Goal: Task Accomplishment & Management: Use online tool/utility

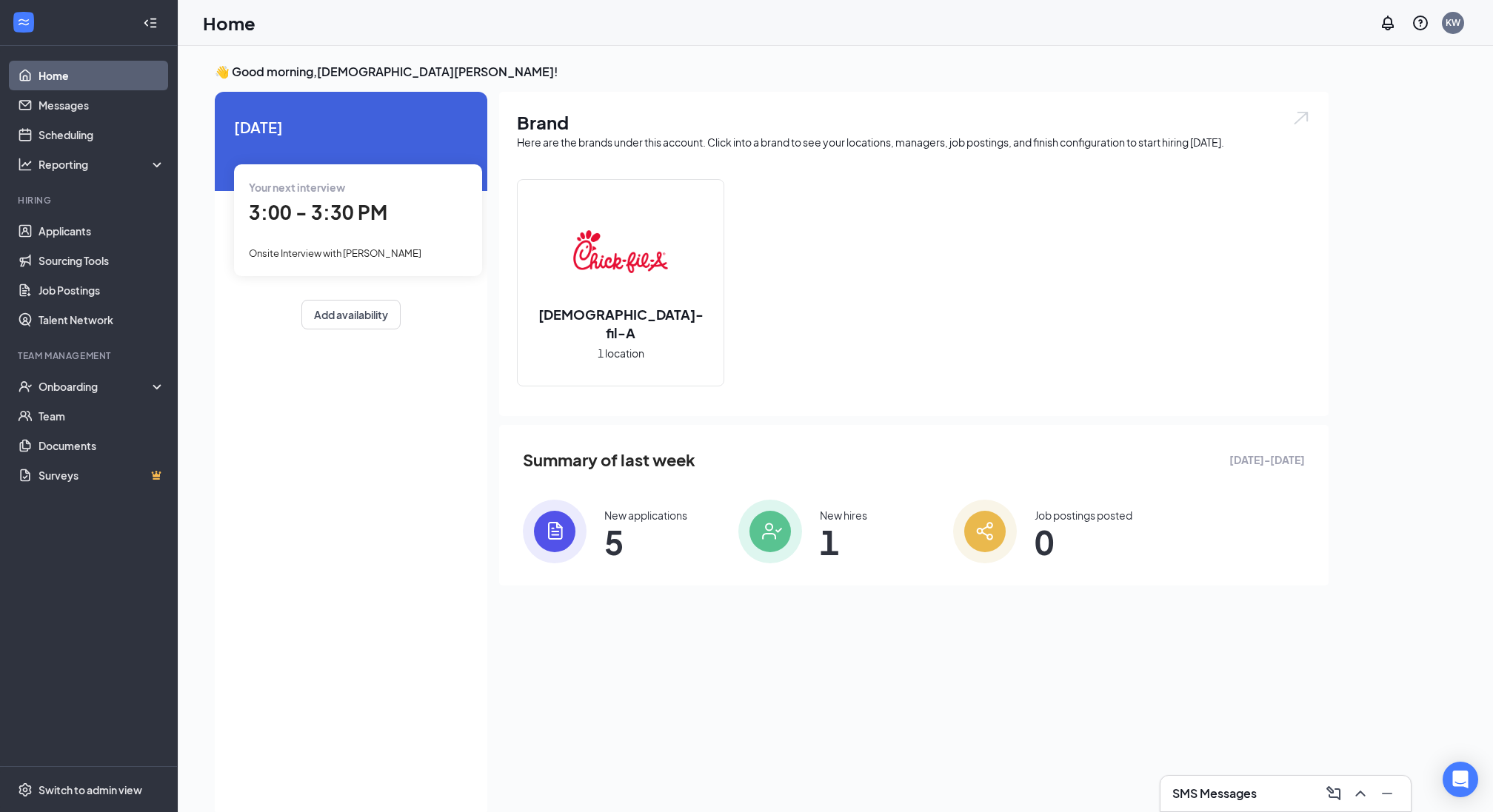
click at [350, 212] on span "3:00 - 3:30 PM" at bounding box center [318, 212] width 138 height 25
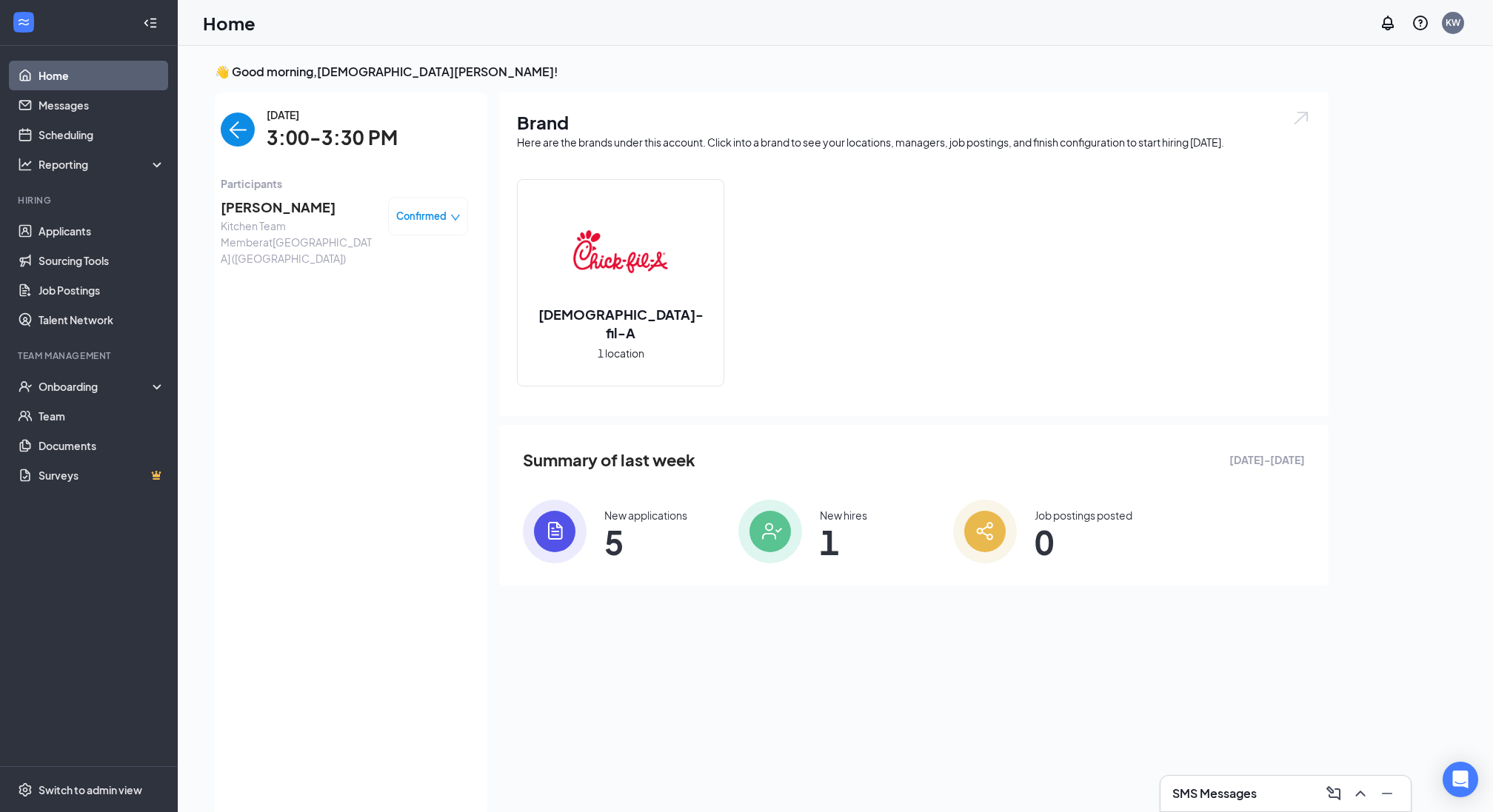
scroll to position [6, 0]
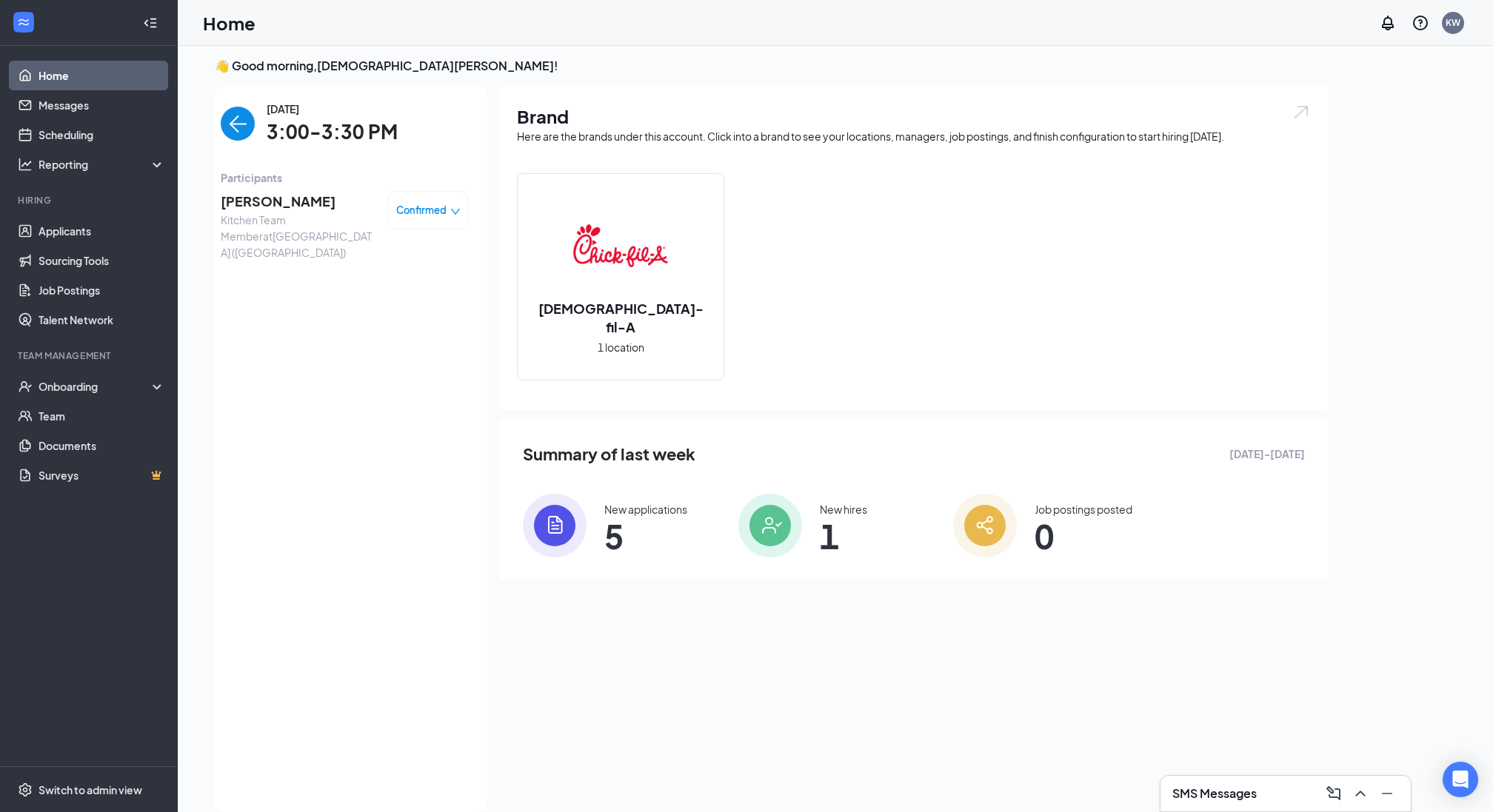
click at [281, 210] on span "[PERSON_NAME]" at bounding box center [298, 202] width 156 height 21
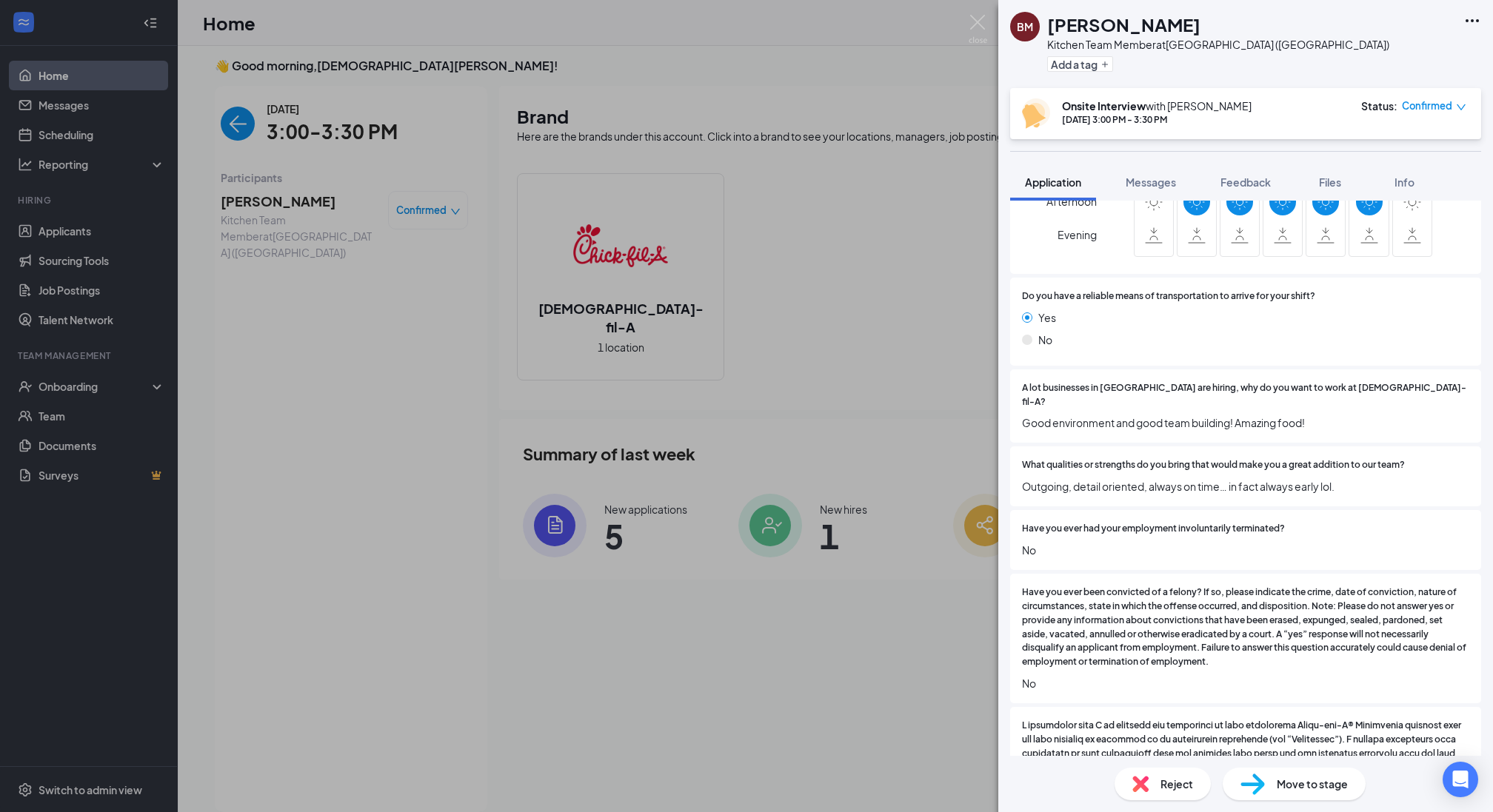
scroll to position [1460, 0]
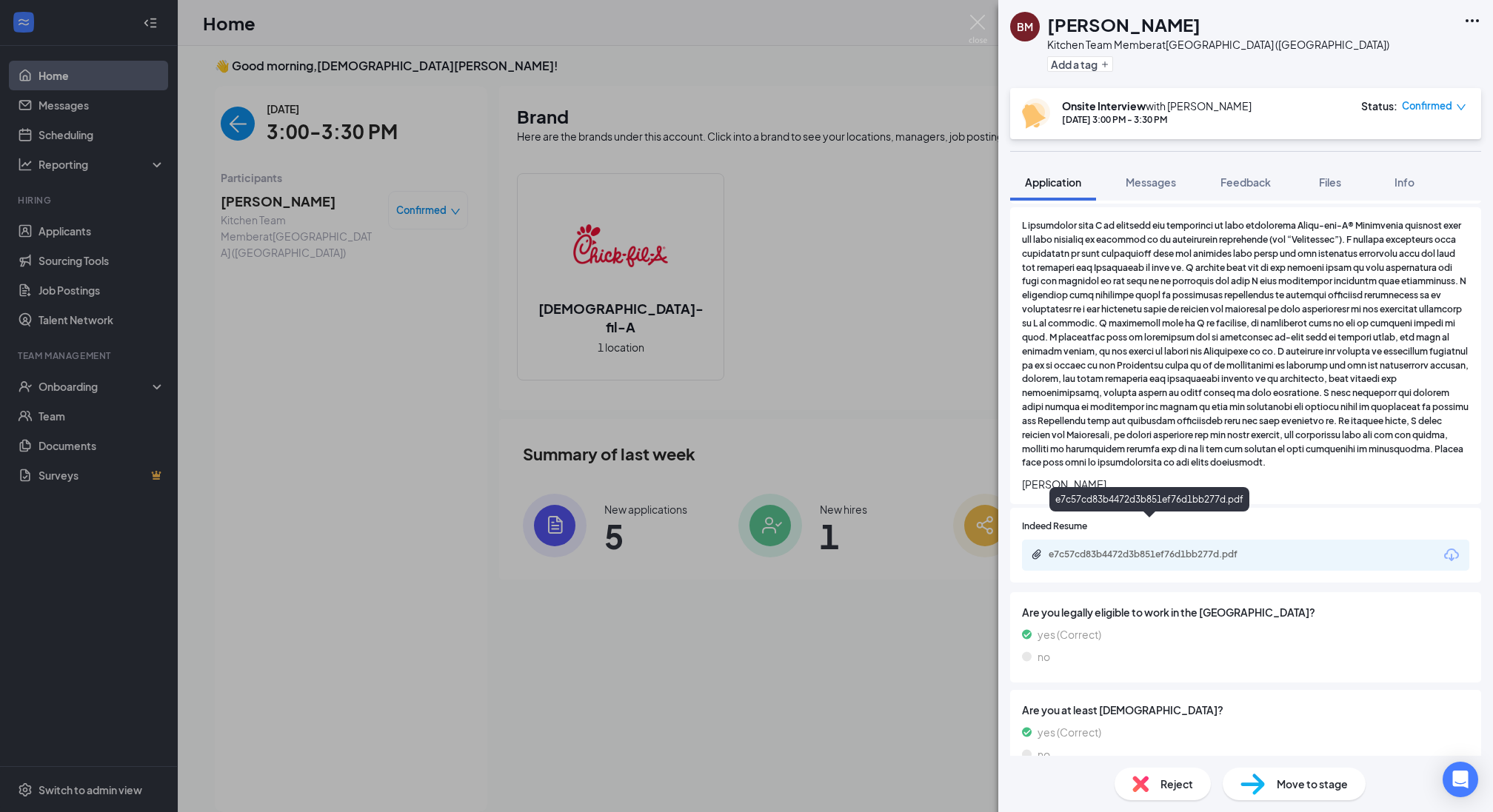
click at [1168, 549] on div "e7c57cd83b4472d3b851ef76d1bb277d.pdf" at bounding box center [1152, 554] width 208 height 12
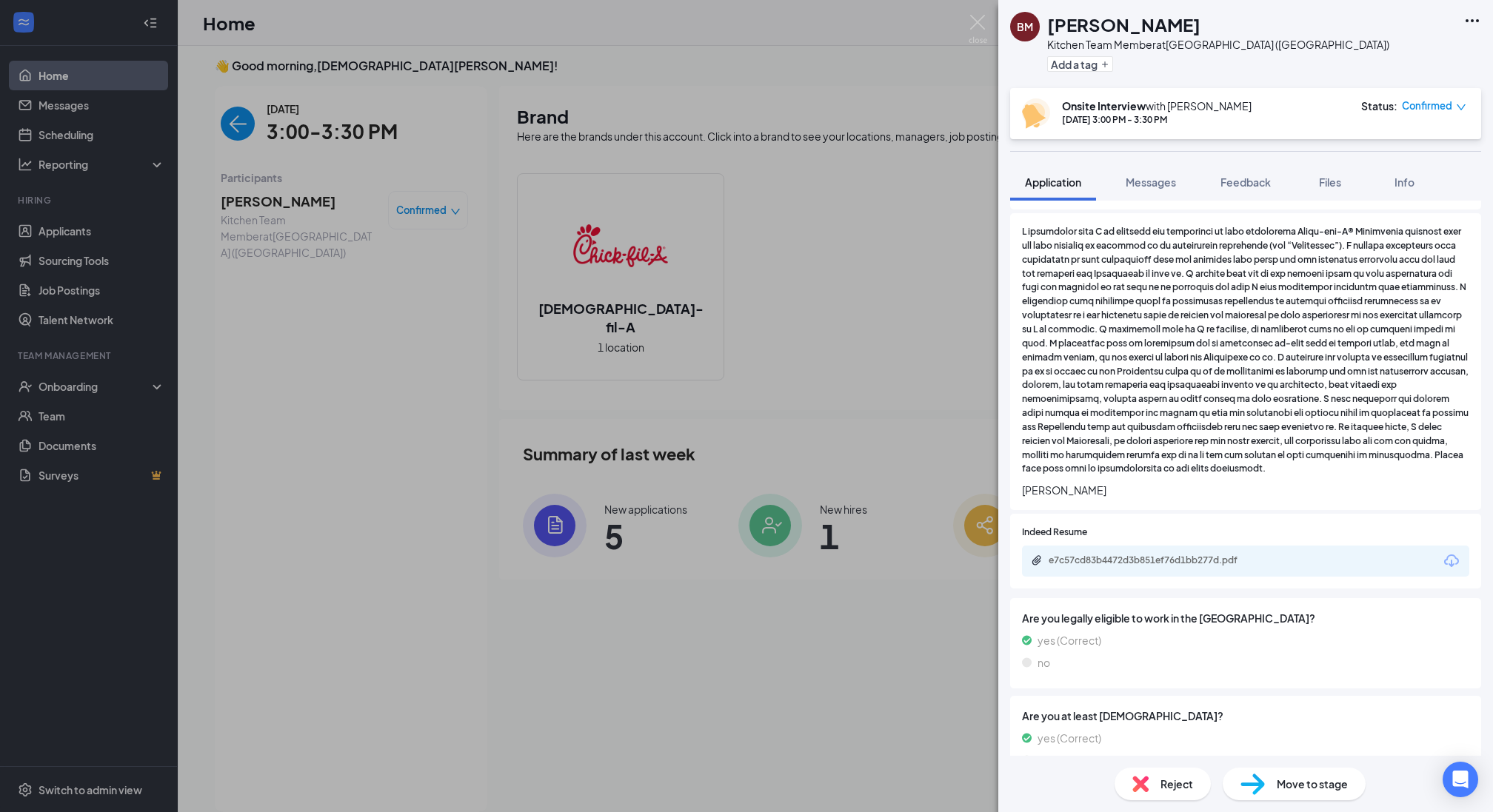
click at [1305, 785] on span "Move to stage" at bounding box center [1312, 784] width 71 height 16
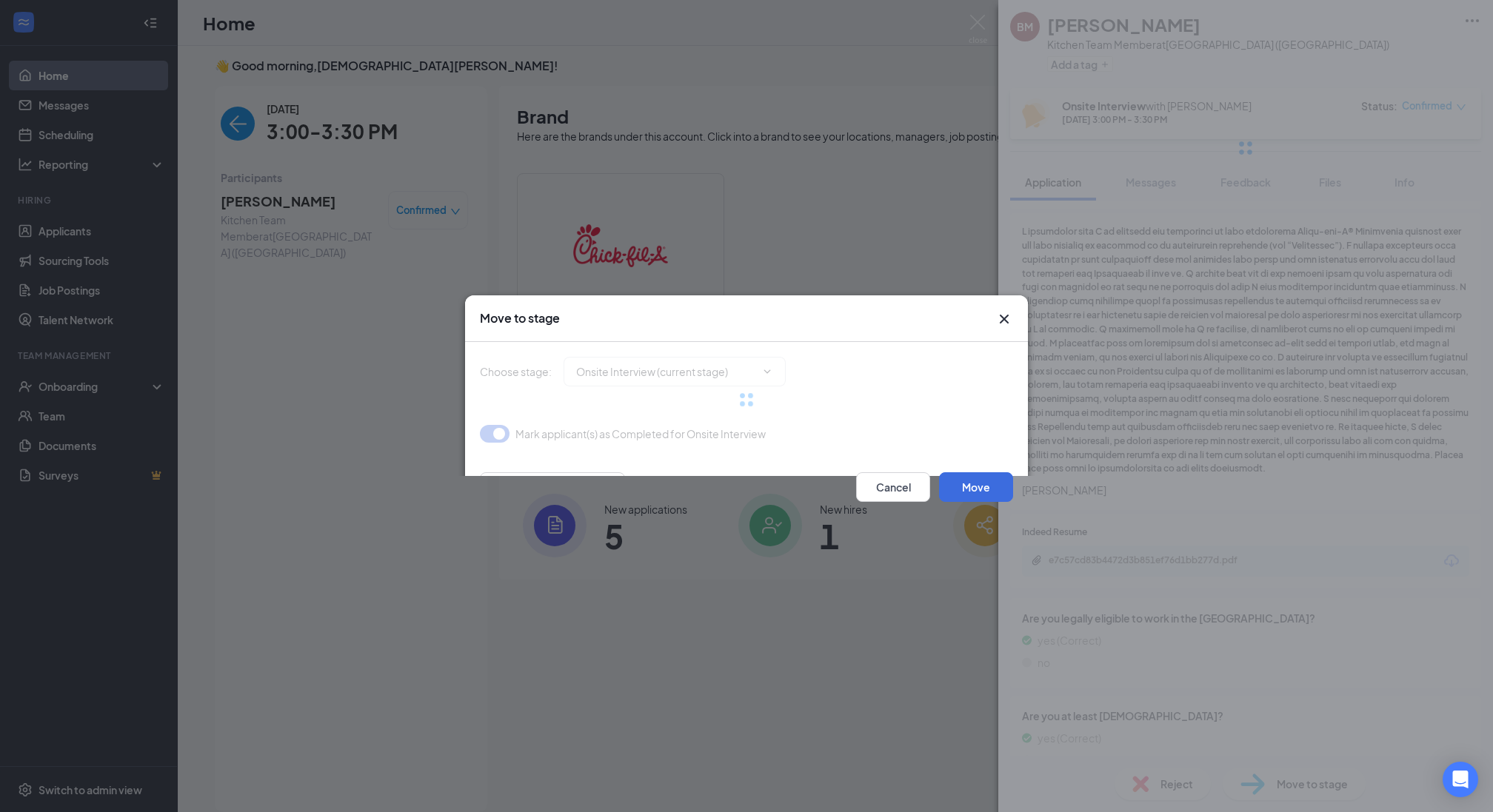
type input "Reference Check (next stage)"
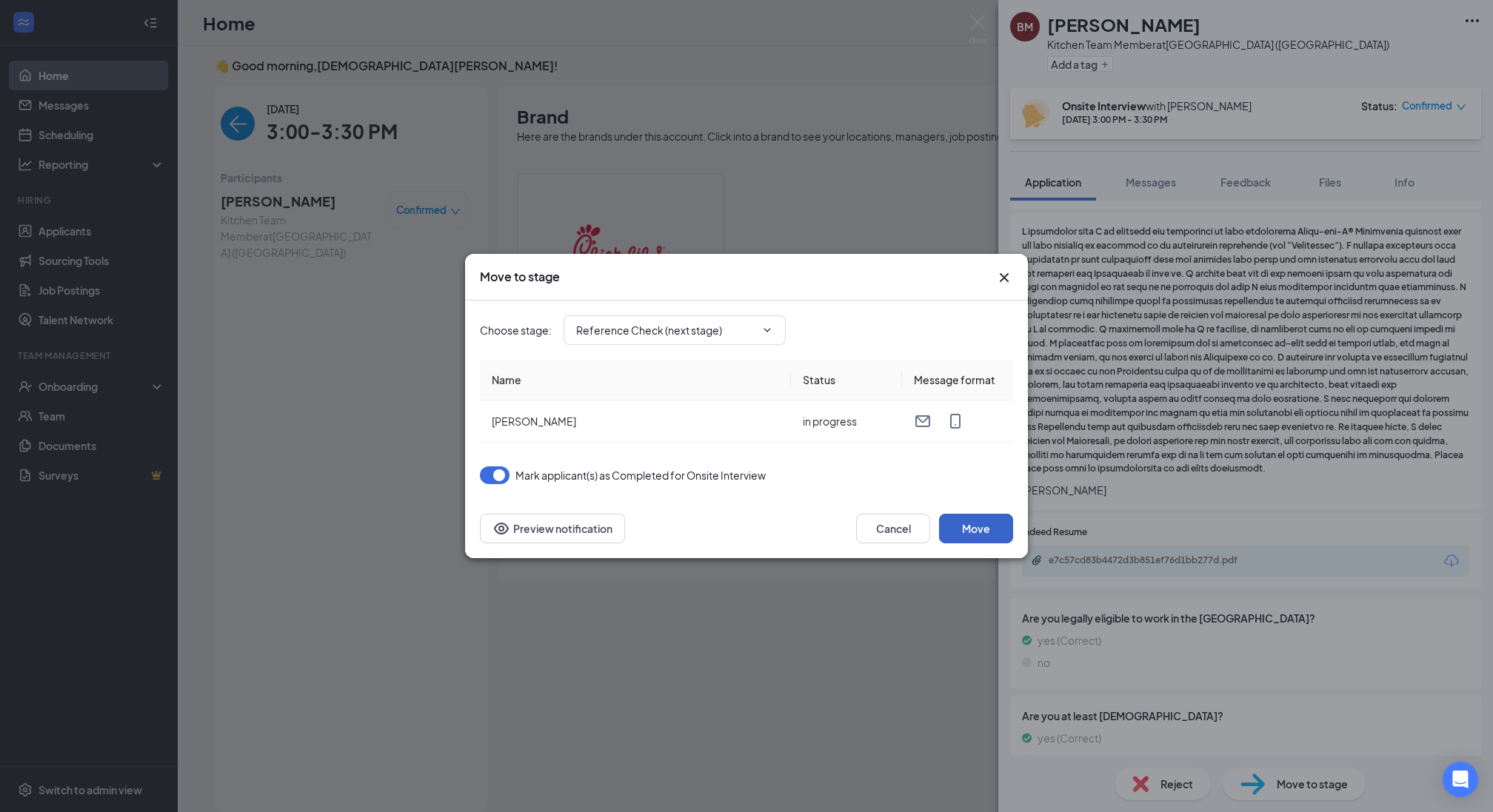
click at [985, 529] on button "Move" at bounding box center [976, 529] width 74 height 30
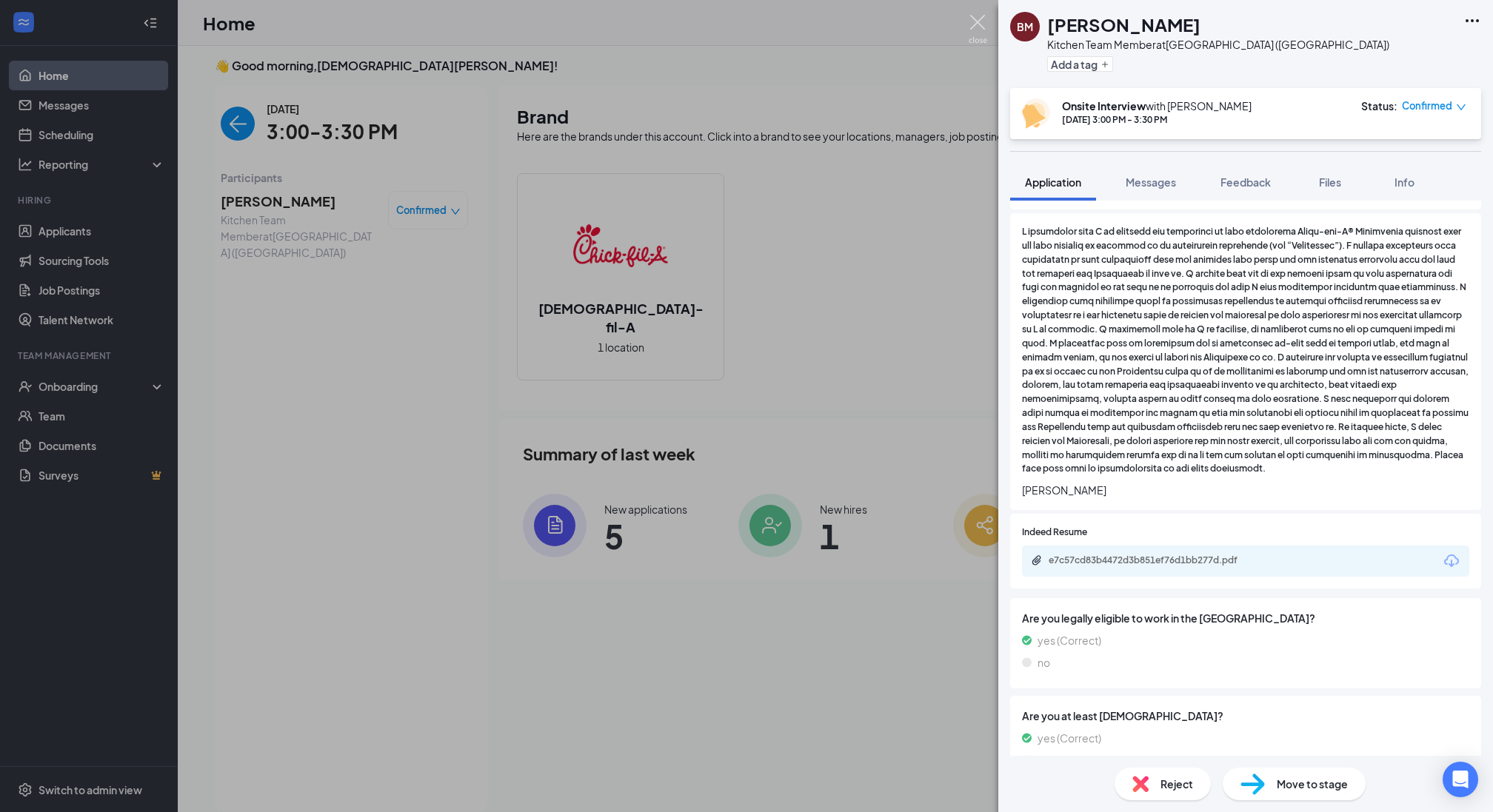
click at [975, 28] on img at bounding box center [977, 29] width 19 height 29
